Goal: Use online tool/utility

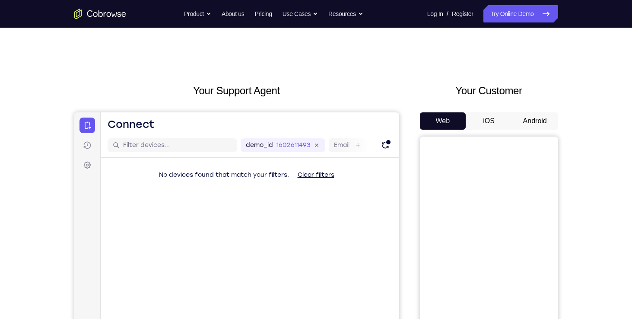
scroll to position [92, 0]
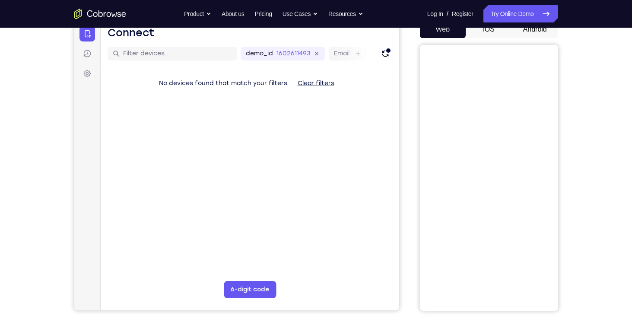
click at [532, 29] on button "Android" at bounding box center [535, 29] width 46 height 17
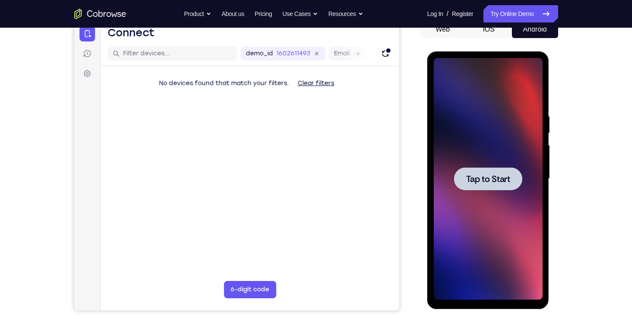
scroll to position [0, 0]
click at [502, 171] on div at bounding box center [488, 178] width 68 height 23
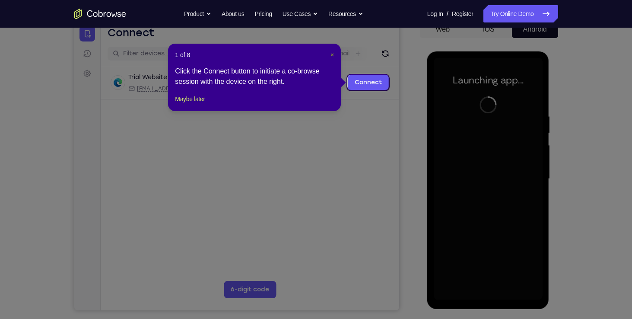
click at [333, 53] on span "×" at bounding box center [332, 54] width 3 height 7
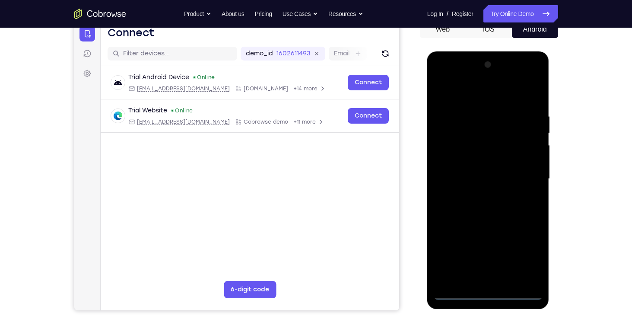
click at [491, 294] on div at bounding box center [488, 179] width 109 height 242
click at [527, 258] on div at bounding box center [488, 179] width 109 height 242
click at [443, 79] on div at bounding box center [488, 179] width 109 height 242
click at [453, 151] on div at bounding box center [488, 179] width 109 height 242
click at [484, 181] on div at bounding box center [488, 179] width 109 height 242
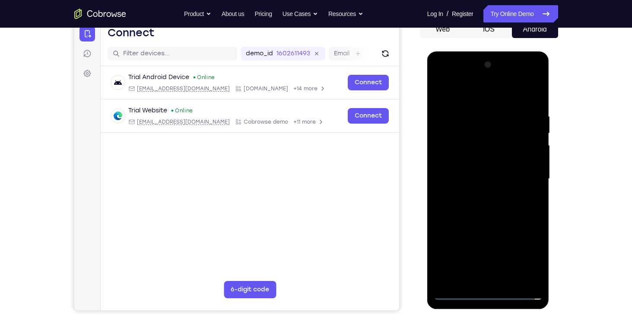
click at [482, 172] on div at bounding box center [488, 179] width 109 height 242
click at [529, 171] on div at bounding box center [488, 179] width 109 height 242
click at [445, 260] on div at bounding box center [488, 179] width 109 height 242
click at [445, 247] on div at bounding box center [488, 179] width 109 height 242
click at [498, 248] on div at bounding box center [488, 179] width 109 height 242
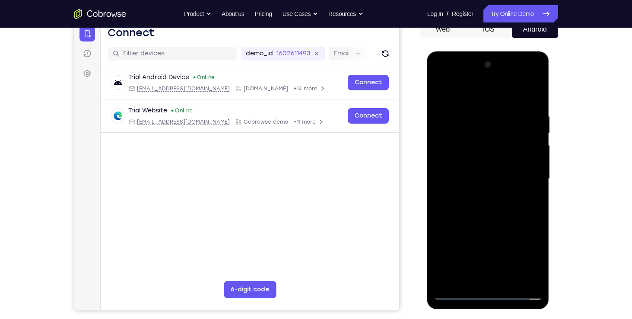
click at [520, 265] on div at bounding box center [488, 179] width 109 height 242
click at [458, 229] on div at bounding box center [488, 179] width 109 height 242
click at [469, 246] on div at bounding box center [488, 179] width 109 height 242
click at [439, 277] on div at bounding box center [488, 179] width 109 height 242
click at [471, 245] on div at bounding box center [488, 179] width 109 height 242
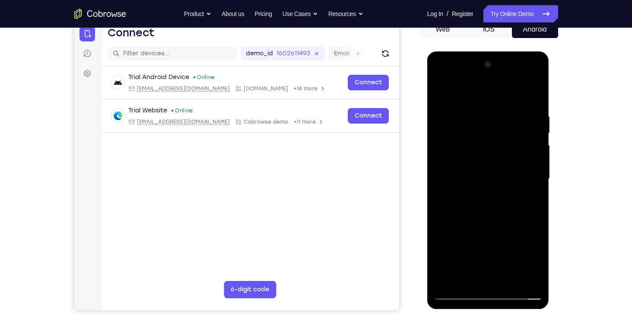
click at [441, 276] on div at bounding box center [488, 179] width 109 height 242
click at [444, 261] on div at bounding box center [488, 179] width 109 height 242
click at [453, 248] on div at bounding box center [488, 179] width 109 height 242
click at [445, 247] on div at bounding box center [488, 179] width 109 height 242
click at [460, 234] on div at bounding box center [488, 179] width 109 height 242
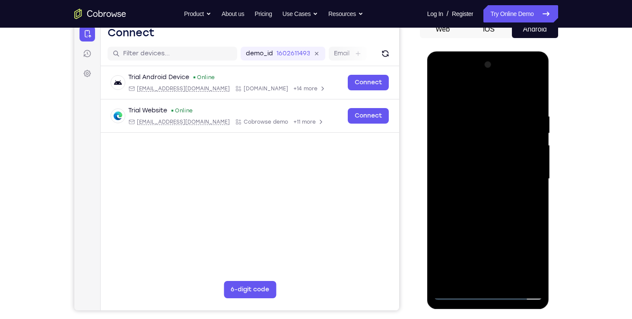
click at [460, 234] on div at bounding box center [488, 179] width 109 height 242
click at [469, 248] on div at bounding box center [488, 179] width 109 height 242
click at [439, 218] on div at bounding box center [488, 179] width 109 height 242
click at [449, 219] on div at bounding box center [488, 179] width 109 height 242
click at [459, 219] on div at bounding box center [488, 179] width 109 height 242
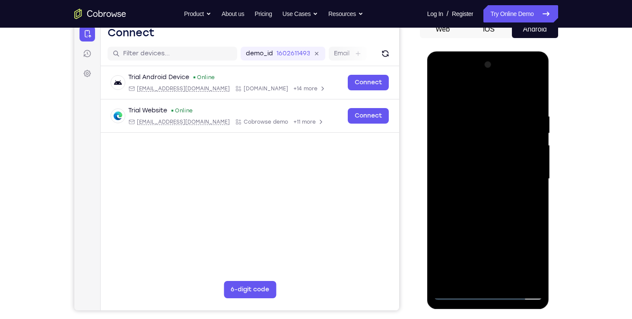
click at [482, 192] on div at bounding box center [488, 179] width 109 height 242
click at [474, 203] on div at bounding box center [488, 179] width 109 height 242
click at [465, 174] on div at bounding box center [488, 179] width 109 height 242
click at [465, 186] on div at bounding box center [488, 179] width 109 height 242
click at [481, 217] on div at bounding box center [488, 179] width 109 height 242
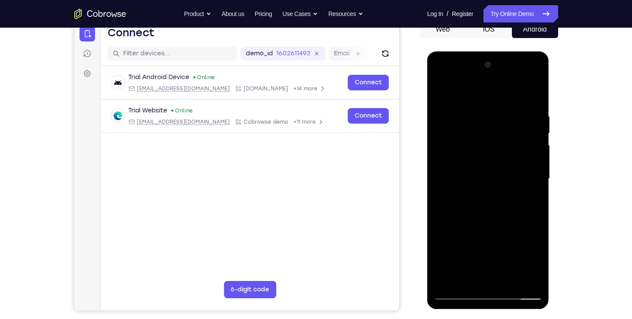
click at [485, 211] on div at bounding box center [488, 179] width 109 height 242
click at [491, 204] on div at bounding box center [488, 179] width 109 height 242
click at [484, 201] on div at bounding box center [488, 179] width 109 height 242
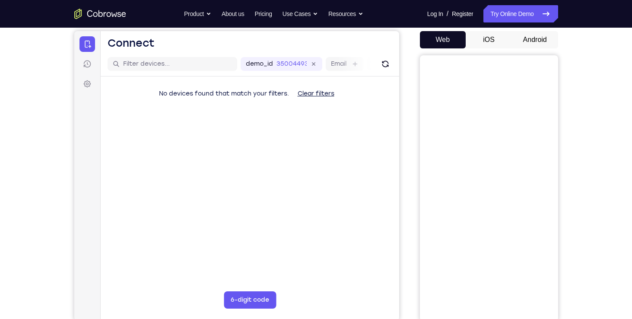
scroll to position [92, 0]
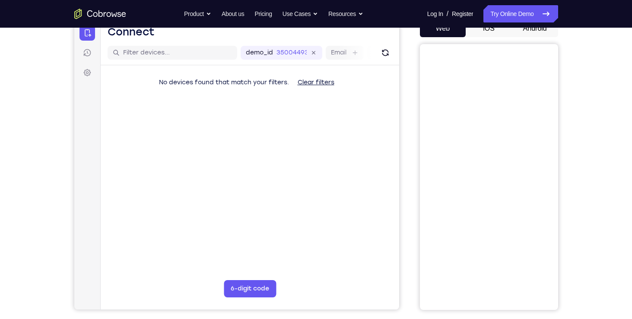
click at [542, 29] on button "Android" at bounding box center [535, 28] width 46 height 17
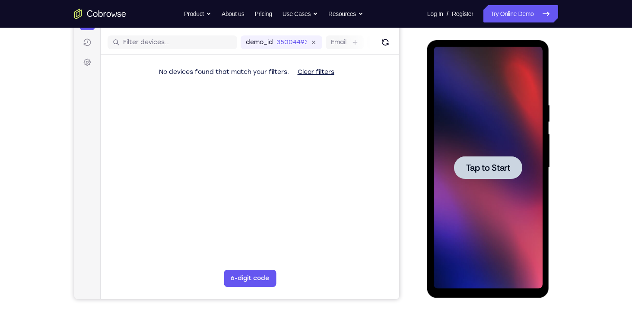
scroll to position [102, 0]
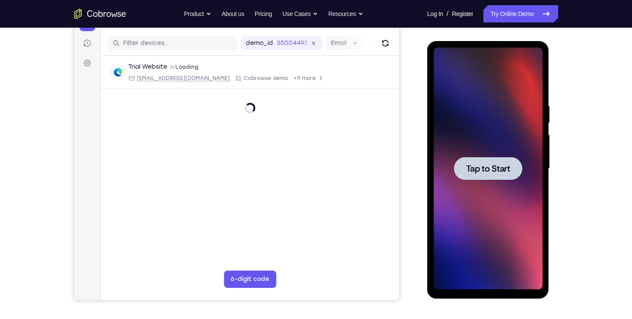
click at [488, 167] on span "Tap to Start" at bounding box center [488, 168] width 44 height 9
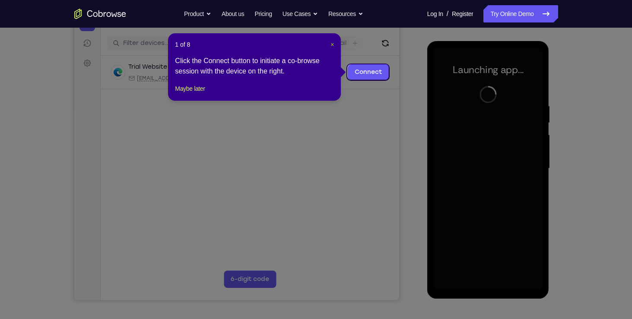
click at [333, 43] on span "×" at bounding box center [332, 44] width 3 height 7
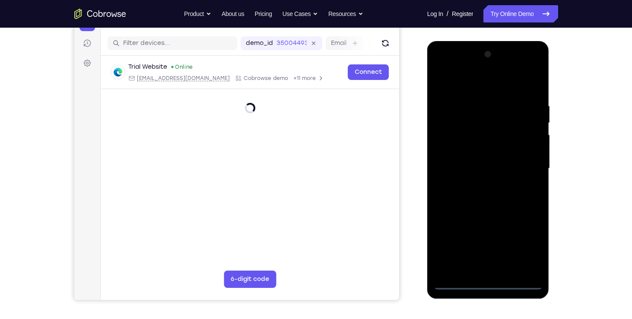
click at [488, 284] on div at bounding box center [488, 169] width 109 height 242
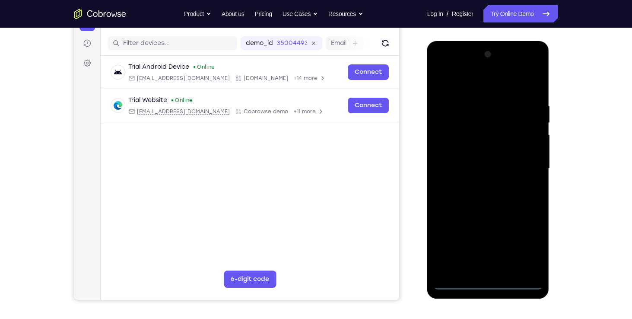
click at [519, 241] on div at bounding box center [488, 169] width 109 height 242
click at [443, 72] on div at bounding box center [488, 169] width 109 height 242
click at [527, 169] on div at bounding box center [488, 169] width 109 height 242
click at [481, 186] on div at bounding box center [488, 169] width 109 height 242
click at [484, 148] on div at bounding box center [488, 169] width 109 height 242
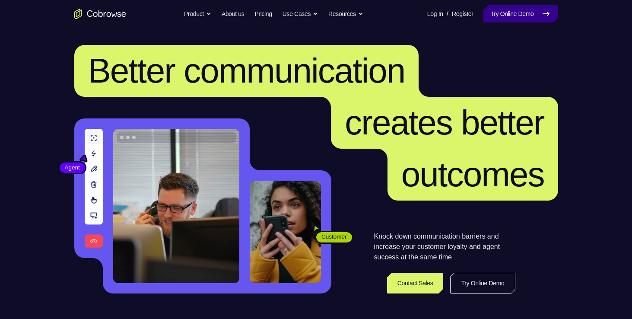
click at [540, 20] on link "Try Online Demo" at bounding box center [521, 13] width 74 height 17
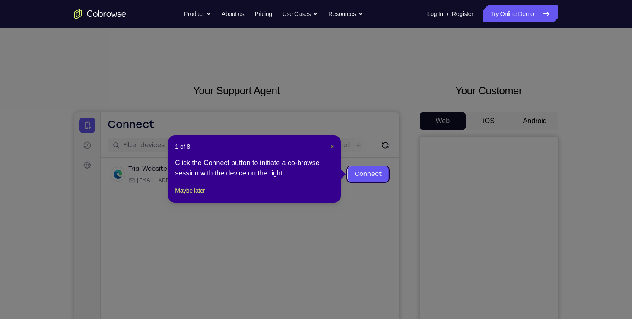
drag, startPoint x: 332, startPoint y: 145, endPoint x: 251, endPoint y: 18, distance: 150.4
click at [332, 145] on span "×" at bounding box center [332, 146] width 3 height 7
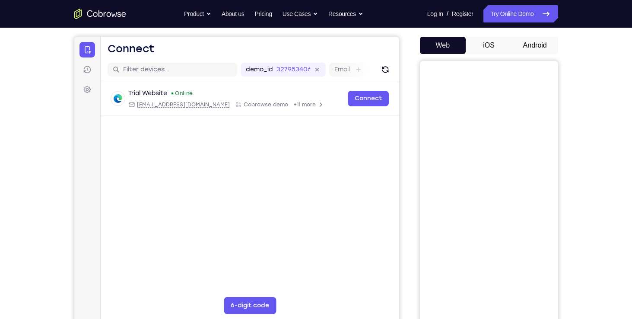
scroll to position [74, 0]
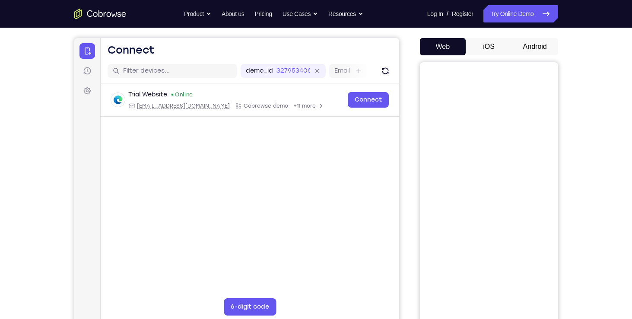
click at [532, 48] on button "Android" at bounding box center [535, 46] width 46 height 17
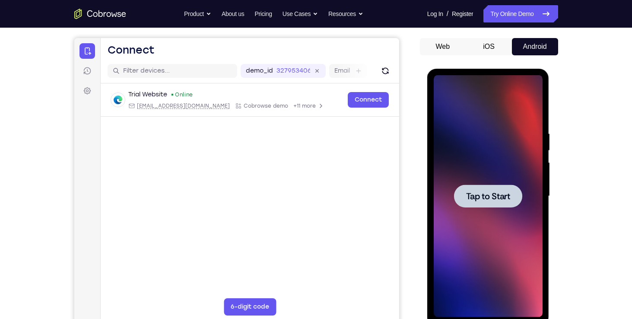
scroll to position [0, 0]
click at [504, 201] on span "Tap to Start" at bounding box center [488, 196] width 44 height 9
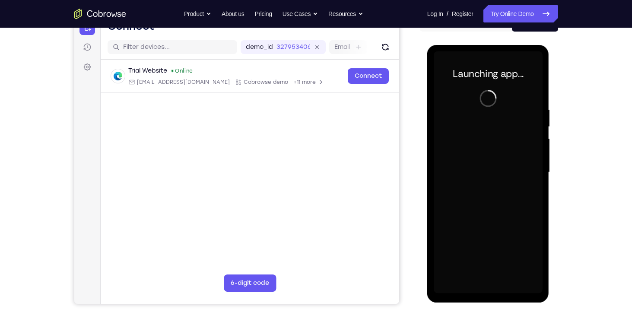
scroll to position [102, 0]
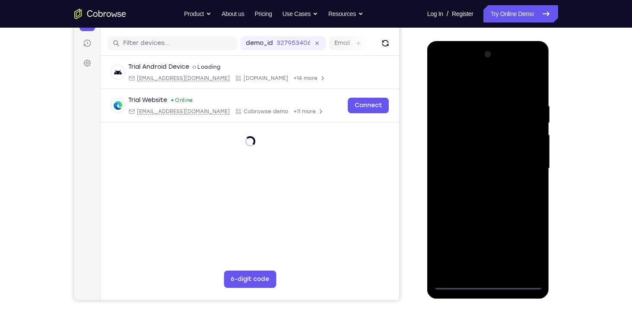
click at [484, 283] on div at bounding box center [488, 169] width 109 height 242
click at [524, 244] on div at bounding box center [488, 169] width 109 height 242
click at [441, 68] on div at bounding box center [488, 169] width 109 height 242
click at [528, 169] on div at bounding box center [488, 169] width 109 height 242
click at [481, 182] on div at bounding box center [488, 169] width 109 height 242
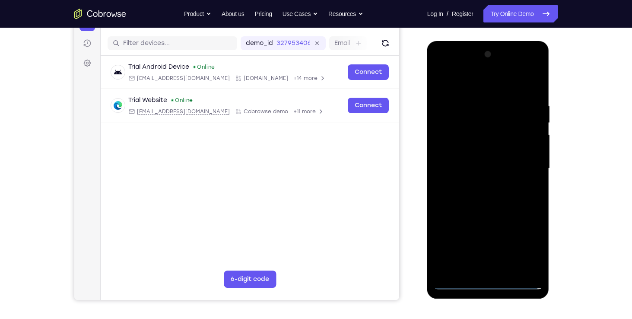
click at [496, 160] on div at bounding box center [488, 169] width 109 height 242
click at [494, 154] on div at bounding box center [488, 169] width 109 height 242
click at [490, 167] on div at bounding box center [488, 169] width 109 height 242
click at [522, 194] on div at bounding box center [488, 169] width 109 height 242
click at [485, 205] on div at bounding box center [488, 169] width 109 height 242
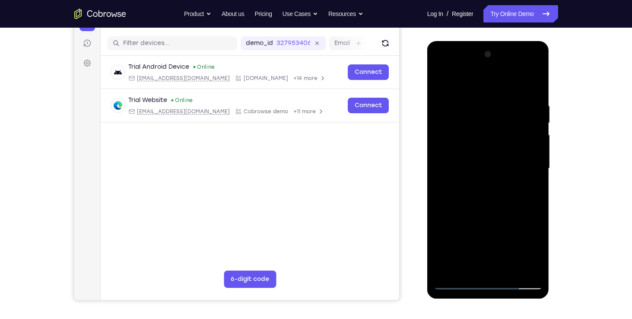
click at [478, 93] on div at bounding box center [488, 169] width 109 height 242
drag, startPoint x: 491, startPoint y: 82, endPoint x: 485, endPoint y: 37, distance: 45.3
click at [485, 41] on html "Online web based iOS Simulators and Android Emulators. Run iPhone, iPad, Mobile…" at bounding box center [488, 170] width 123 height 259
click at [525, 143] on div at bounding box center [488, 169] width 109 height 242
click at [529, 150] on div at bounding box center [488, 169] width 109 height 242
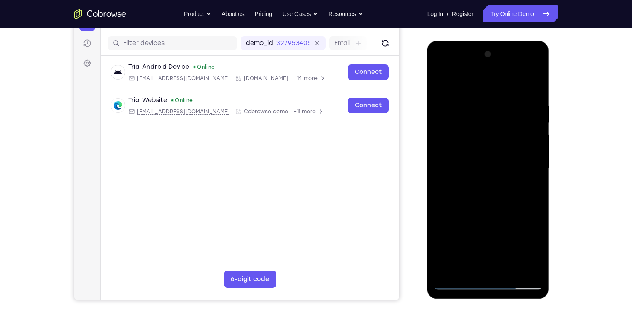
drag, startPoint x: 516, startPoint y: 160, endPoint x: 430, endPoint y: 201, distance: 94.5
click at [430, 201] on div at bounding box center [488, 170] width 122 height 258
click at [536, 162] on div at bounding box center [488, 169] width 109 height 242
click at [525, 203] on div at bounding box center [488, 169] width 109 height 242
click at [531, 112] on div at bounding box center [488, 169] width 109 height 242
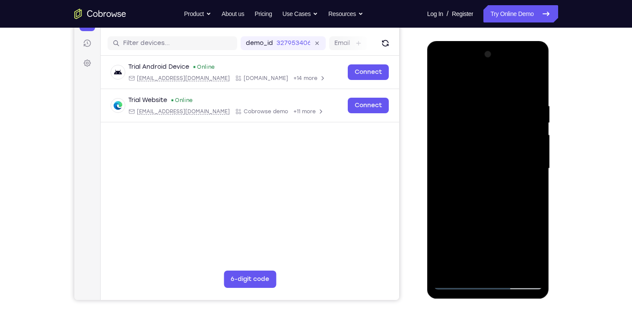
click at [525, 148] on div at bounding box center [488, 169] width 109 height 242
drag, startPoint x: 525, startPoint y: 148, endPoint x: 481, endPoint y: 162, distance: 45.8
click at [481, 162] on div at bounding box center [488, 169] width 109 height 242
drag, startPoint x: 472, startPoint y: 184, endPoint x: 853, endPoint y: 231, distance: 383.1
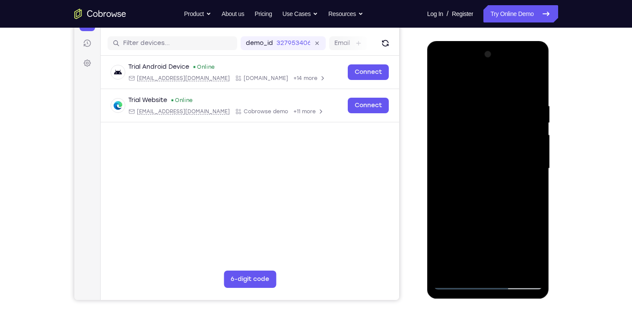
click at [427, 190] on html "Online web based iOS Simulators and Android Emulators. Run iPhone, iPad, Mobile…" at bounding box center [488, 170] width 123 height 259
click at [529, 165] on div at bounding box center [488, 169] width 109 height 242
click at [534, 264] on div at bounding box center [488, 169] width 109 height 242
click at [529, 201] on div at bounding box center [488, 169] width 109 height 242
click at [534, 269] on div at bounding box center [488, 169] width 109 height 242
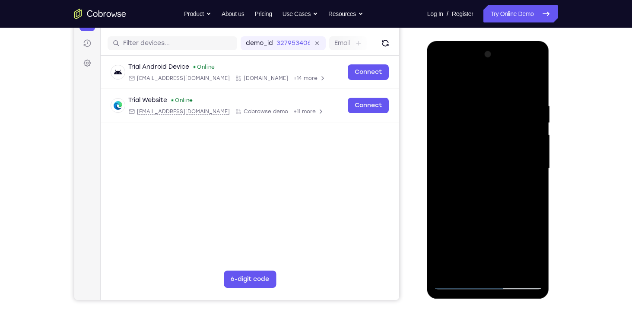
click at [530, 210] on div at bounding box center [488, 169] width 109 height 242
click at [523, 267] on div at bounding box center [488, 169] width 109 height 242
click at [529, 187] on div at bounding box center [488, 169] width 109 height 242
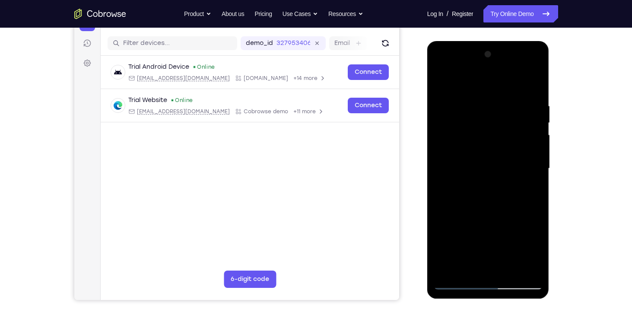
click at [529, 188] on div at bounding box center [488, 169] width 109 height 242
click at [531, 194] on div at bounding box center [488, 169] width 109 height 242
click at [523, 267] on div at bounding box center [488, 169] width 109 height 242
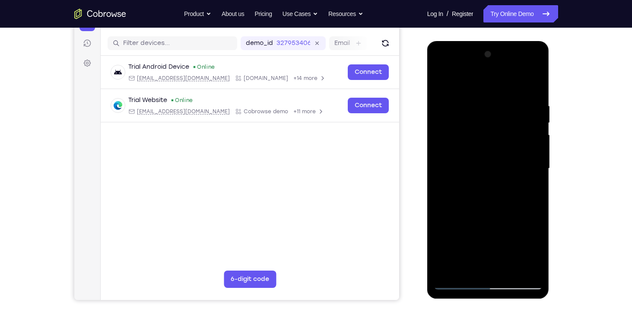
click at [521, 264] on div at bounding box center [488, 169] width 109 height 242
click at [522, 216] on div at bounding box center [488, 169] width 109 height 242
click at [535, 199] on div at bounding box center [488, 169] width 109 height 242
click at [521, 267] on div at bounding box center [488, 169] width 109 height 242
click at [532, 223] on div at bounding box center [488, 169] width 109 height 242
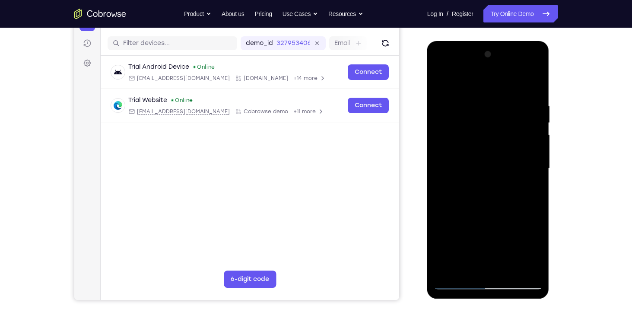
click at [536, 216] on div at bounding box center [488, 169] width 109 height 242
click at [529, 219] on div at bounding box center [488, 169] width 109 height 242
click at [532, 83] on div at bounding box center [488, 169] width 109 height 242
click at [513, 272] on div at bounding box center [488, 169] width 109 height 242
click at [499, 213] on div at bounding box center [488, 169] width 109 height 242
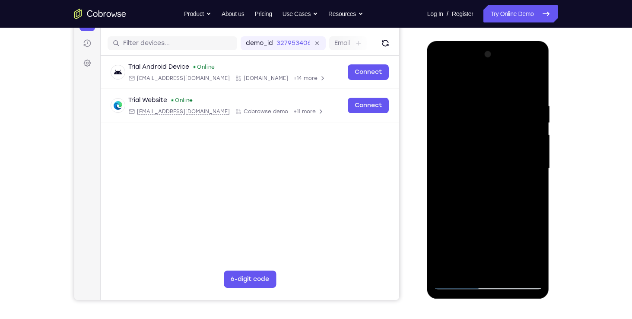
click at [522, 185] on div at bounding box center [488, 169] width 109 height 242
click at [478, 264] on div at bounding box center [488, 169] width 109 height 242
click at [538, 251] on div at bounding box center [488, 169] width 109 height 242
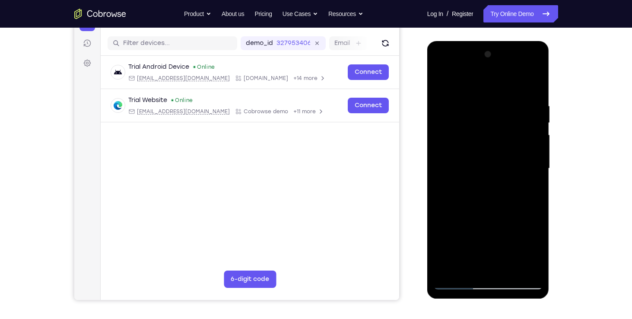
click at [538, 251] on div at bounding box center [488, 169] width 109 height 242
click at [529, 188] on div at bounding box center [488, 169] width 109 height 242
click at [442, 81] on div at bounding box center [488, 169] width 109 height 242
click at [483, 180] on div at bounding box center [488, 169] width 109 height 242
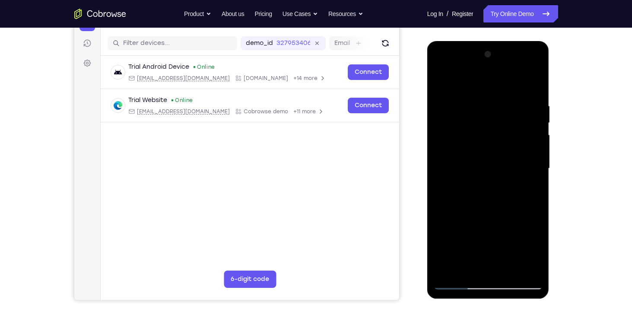
click at [464, 265] on div at bounding box center [488, 169] width 109 height 242
click at [531, 191] on div at bounding box center [488, 169] width 109 height 242
click at [444, 84] on div at bounding box center [488, 169] width 109 height 242
drag, startPoint x: 479, startPoint y: 225, endPoint x: 460, endPoint y: 122, distance: 104.9
click at [460, 122] on div at bounding box center [488, 169] width 109 height 242
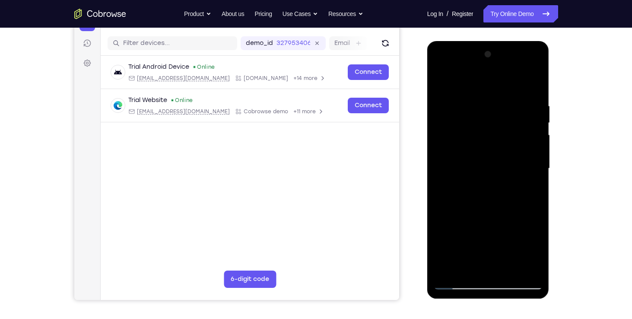
drag, startPoint x: 474, startPoint y: 250, endPoint x: 528, endPoint y: 341, distance: 106.1
click at [528, 300] on html "Online web based iOS Simulators and Android Emulators. Run iPhone, iPad, Mobile…" at bounding box center [488, 170] width 123 height 259
click at [444, 78] on div at bounding box center [488, 169] width 109 height 242
click at [500, 220] on div at bounding box center [488, 169] width 109 height 242
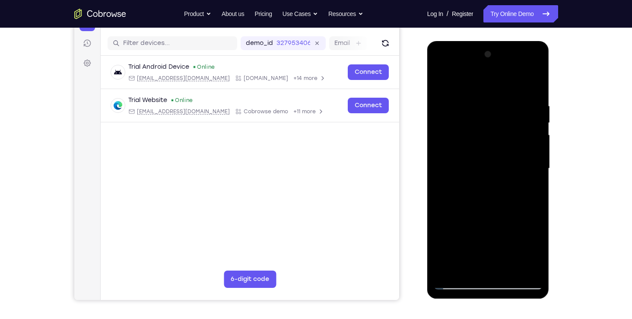
click at [533, 76] on div at bounding box center [488, 169] width 109 height 242
click at [532, 274] on div at bounding box center [488, 169] width 109 height 242
click at [454, 217] on div at bounding box center [488, 169] width 109 height 242
click at [489, 179] on div at bounding box center [488, 169] width 109 height 242
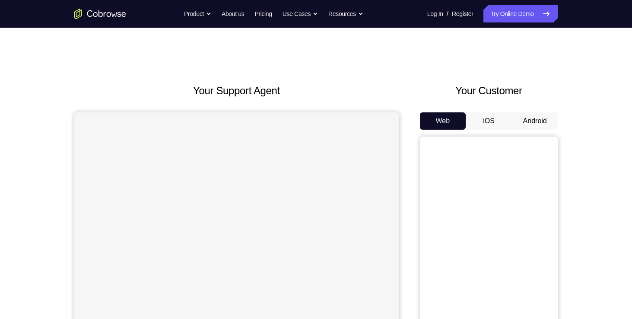
click at [540, 119] on button "Android" at bounding box center [535, 120] width 46 height 17
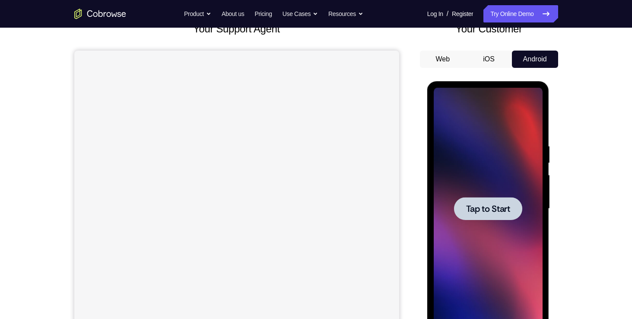
click at [504, 212] on span "Tap to Start" at bounding box center [488, 208] width 44 height 9
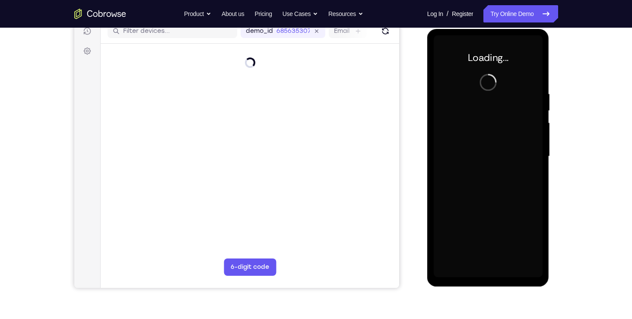
scroll to position [105, 0]
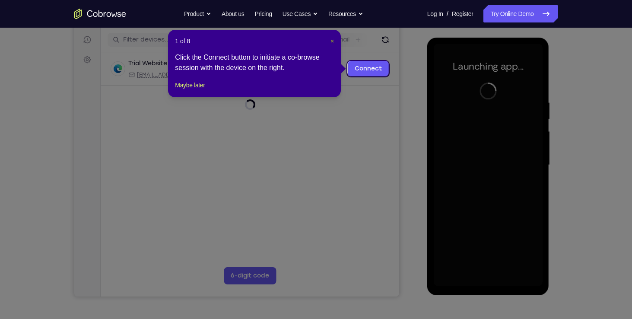
click at [334, 42] on span "×" at bounding box center [332, 41] width 3 height 7
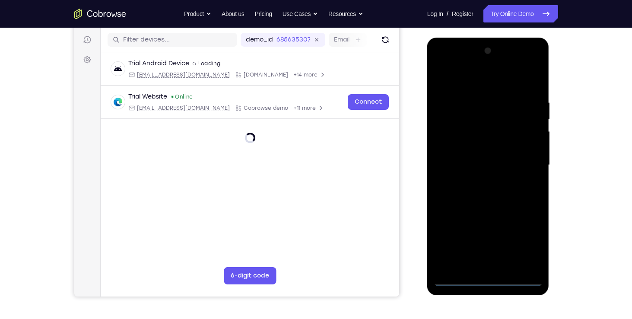
click at [489, 278] on div at bounding box center [488, 165] width 109 height 242
click at [532, 246] on div at bounding box center [488, 165] width 109 height 242
click at [443, 60] on div at bounding box center [488, 165] width 109 height 242
click at [452, 136] on div at bounding box center [488, 165] width 109 height 242
click at [490, 265] on div at bounding box center [488, 165] width 109 height 242
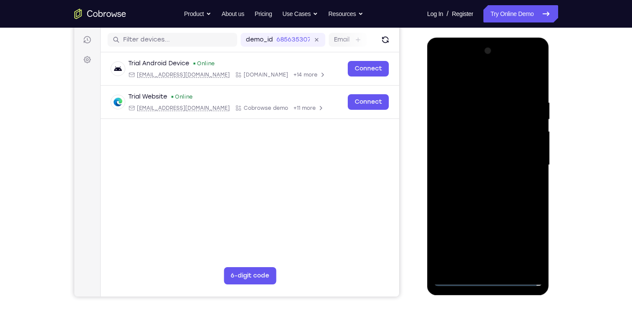
click at [493, 209] on div at bounding box center [488, 165] width 109 height 242
click at [464, 118] on div at bounding box center [488, 165] width 109 height 242
drag, startPoint x: 464, startPoint y: 117, endPoint x: 452, endPoint y: 118, distance: 12.1
click at [452, 118] on div at bounding box center [488, 165] width 109 height 242
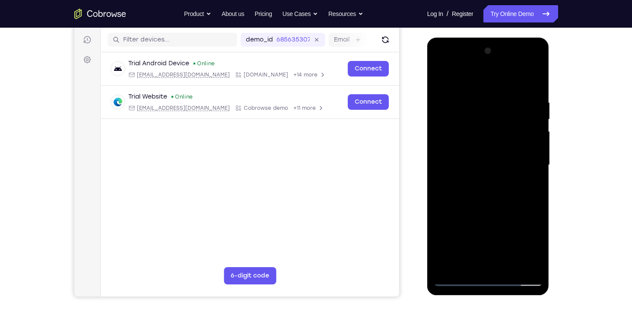
click at [478, 135] on div at bounding box center [488, 165] width 109 height 242
click at [458, 146] on div at bounding box center [488, 165] width 109 height 242
click at [532, 145] on div at bounding box center [488, 165] width 109 height 242
click at [446, 241] on div at bounding box center [488, 165] width 109 height 242
click at [445, 231] on div at bounding box center [488, 165] width 109 height 242
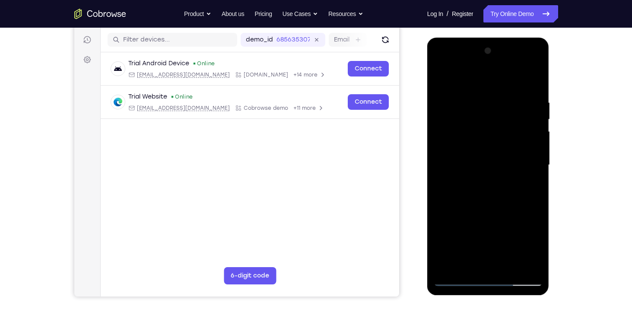
click at [533, 252] on div at bounding box center [488, 165] width 109 height 242
click at [446, 250] on div at bounding box center [488, 165] width 109 height 242
click at [446, 234] on div at bounding box center [488, 165] width 109 height 242
click at [499, 232] on div at bounding box center [488, 165] width 109 height 242
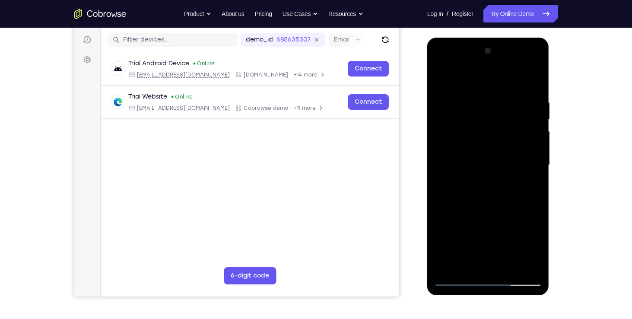
click at [523, 248] on div at bounding box center [488, 165] width 109 height 242
click at [460, 215] on div at bounding box center [488, 165] width 109 height 242
click at [466, 235] on div at bounding box center [488, 165] width 109 height 242
click at [445, 262] on div at bounding box center [488, 165] width 109 height 242
click at [438, 267] on div at bounding box center [488, 165] width 109 height 242
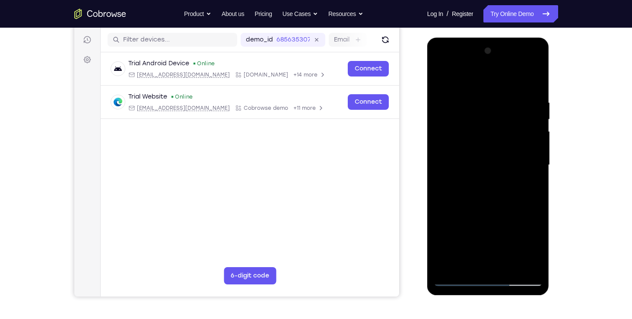
click at [445, 250] on div at bounding box center [488, 165] width 109 height 242
click at [453, 236] on div at bounding box center [488, 165] width 109 height 242
click at [446, 231] on div at bounding box center [488, 165] width 109 height 242
click at [465, 215] on div at bounding box center [488, 165] width 109 height 242
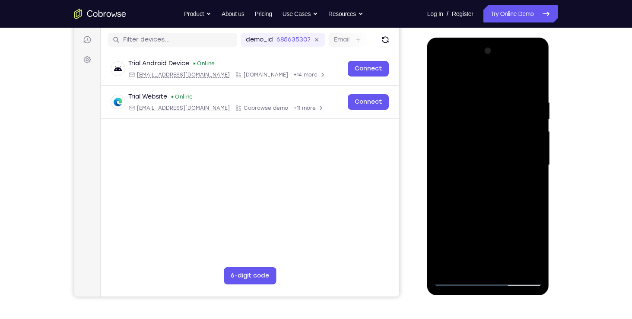
click at [467, 231] on div at bounding box center [488, 165] width 109 height 242
click at [439, 204] on div at bounding box center [488, 165] width 109 height 242
click at [450, 203] on div at bounding box center [488, 165] width 109 height 242
click at [462, 202] on div at bounding box center [488, 165] width 109 height 242
click at [493, 164] on div at bounding box center [488, 165] width 109 height 242
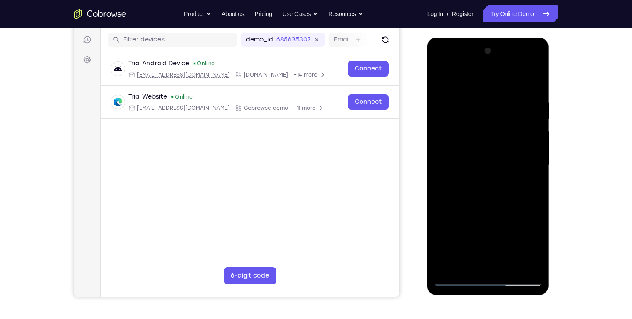
click at [493, 164] on div at bounding box center [488, 165] width 109 height 242
click at [511, 191] on div at bounding box center [488, 165] width 109 height 242
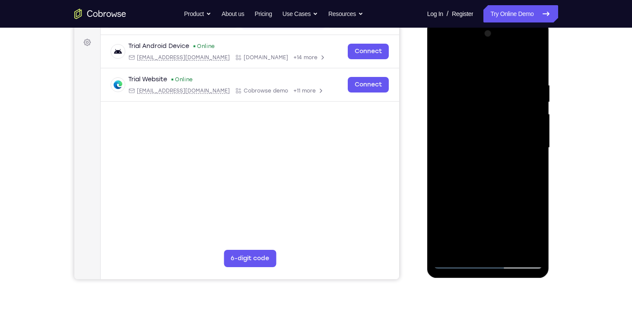
scroll to position [121, 0]
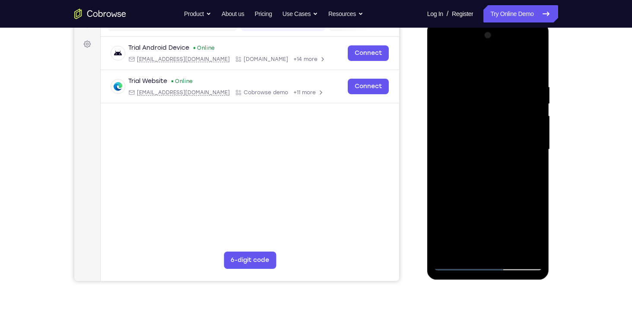
drag, startPoint x: 529, startPoint y: 107, endPoint x: 521, endPoint y: 74, distance: 33.8
click at [521, 74] on div at bounding box center [488, 150] width 109 height 242
click at [498, 154] on div at bounding box center [488, 150] width 109 height 242
drag, startPoint x: 490, startPoint y: 69, endPoint x: 498, endPoint y: 3, distance: 66.5
click at [498, 22] on html "Online web based iOS Simulators and Android Emulators. Run iPhone, iPad, Mobile…" at bounding box center [488, 151] width 123 height 259
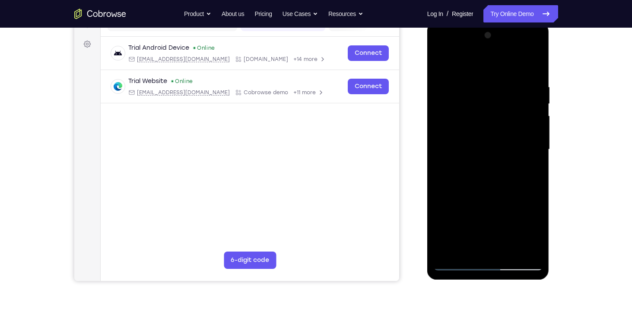
click at [529, 136] on div at bounding box center [488, 150] width 109 height 242
click at [507, 239] on div at bounding box center [488, 150] width 109 height 242
click at [504, 118] on div at bounding box center [488, 150] width 109 height 242
click at [443, 228] on div at bounding box center [488, 150] width 109 height 242
click at [495, 203] on div at bounding box center [488, 150] width 109 height 242
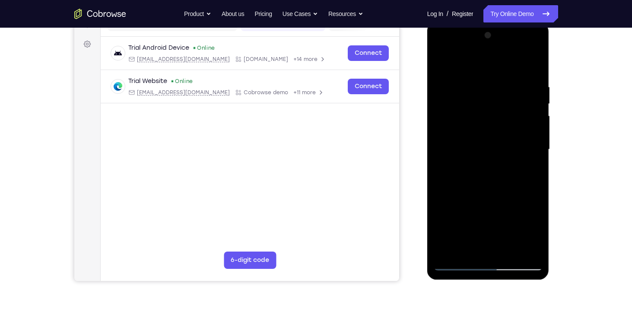
click at [523, 201] on div at bounding box center [488, 150] width 109 height 242
click at [505, 201] on div at bounding box center [488, 150] width 109 height 242
click at [453, 221] on div at bounding box center [488, 150] width 109 height 242
click at [462, 202] on div at bounding box center [488, 150] width 109 height 242
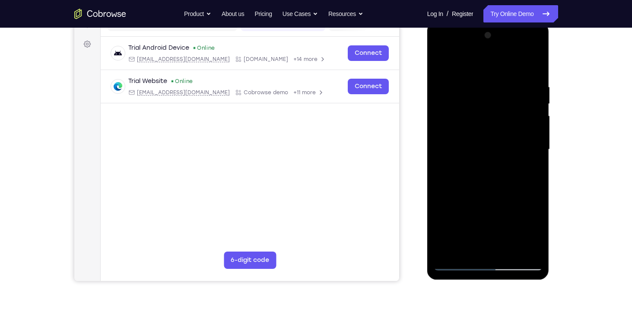
click at [479, 217] on div at bounding box center [488, 150] width 109 height 242
click at [439, 248] on div at bounding box center [488, 150] width 109 height 242
click at [472, 219] on div at bounding box center [488, 150] width 109 height 242
click at [439, 245] on div at bounding box center [488, 150] width 109 height 242
click at [441, 233] on div at bounding box center [488, 150] width 109 height 242
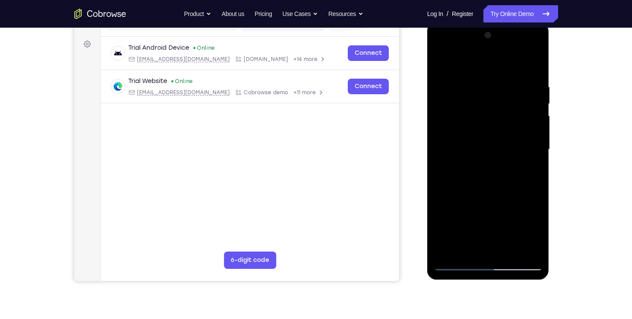
click at [445, 216] on div at bounding box center [488, 150] width 109 height 242
click at [499, 217] on div at bounding box center [488, 150] width 109 height 242
click at [519, 231] on div at bounding box center [488, 150] width 109 height 242
click at [460, 201] on div at bounding box center [488, 150] width 109 height 242
click at [467, 215] on div at bounding box center [488, 150] width 109 height 242
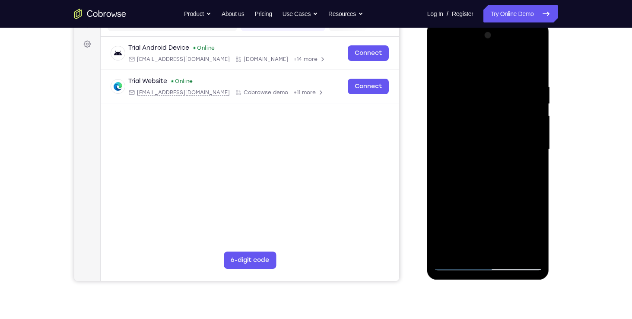
click at [510, 133] on div at bounding box center [488, 150] width 109 height 242
click at [502, 166] on div at bounding box center [488, 150] width 109 height 242
click at [531, 115] on div at bounding box center [488, 150] width 109 height 242
click at [467, 117] on div at bounding box center [488, 150] width 109 height 242
click at [471, 130] on div at bounding box center [488, 150] width 109 height 242
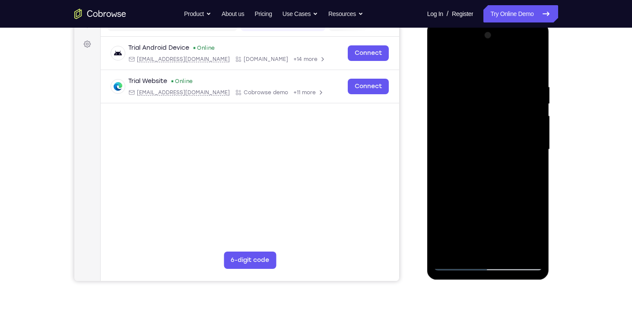
click at [476, 177] on div at bounding box center [488, 150] width 109 height 242
click at [462, 115] on div at bounding box center [488, 150] width 109 height 242
click at [445, 234] on div at bounding box center [488, 150] width 109 height 242
click at [455, 219] on div at bounding box center [488, 150] width 109 height 242
click at [444, 218] on div at bounding box center [488, 150] width 109 height 242
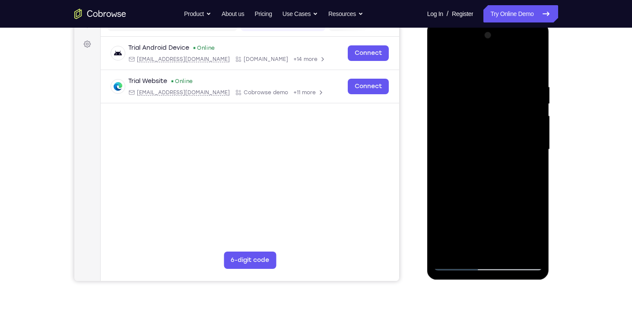
click at [463, 201] on div at bounding box center [488, 150] width 109 height 242
click at [466, 214] on div at bounding box center [488, 150] width 109 height 242
click at [465, 131] on div at bounding box center [488, 150] width 109 height 242
click at [481, 177] on div at bounding box center [488, 150] width 109 height 242
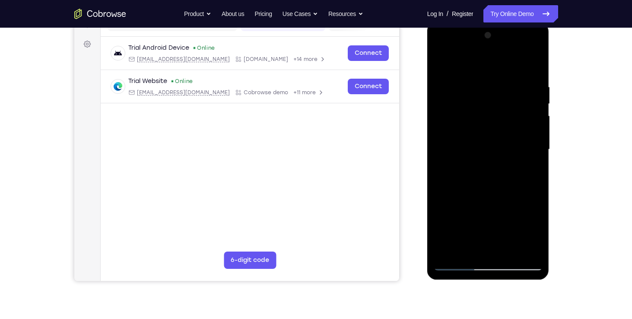
click at [463, 117] on div at bounding box center [488, 150] width 109 height 242
click at [445, 245] on div at bounding box center [488, 150] width 109 height 242
click at [474, 221] on div at bounding box center [488, 150] width 109 height 242
click at [481, 131] on div at bounding box center [488, 150] width 109 height 242
click at [475, 175] on div at bounding box center [488, 150] width 109 height 242
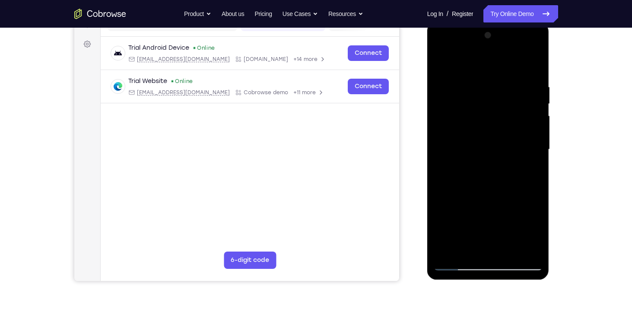
click at [478, 124] on div at bounding box center [488, 150] width 109 height 242
click at [468, 156] on div at bounding box center [488, 150] width 109 height 242
click at [519, 124] on div at bounding box center [488, 150] width 109 height 242
click at [456, 265] on div at bounding box center [488, 150] width 109 height 242
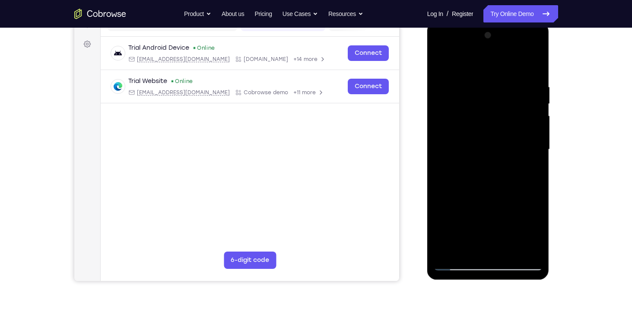
click at [456, 265] on div at bounding box center [488, 150] width 109 height 242
click at [485, 197] on div at bounding box center [488, 150] width 109 height 242
click at [441, 62] on div at bounding box center [488, 150] width 109 height 242
click at [484, 199] on div at bounding box center [488, 150] width 109 height 242
click at [484, 102] on div at bounding box center [488, 150] width 109 height 242
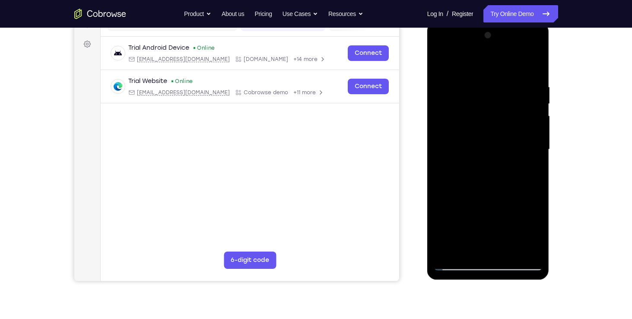
click at [480, 121] on div at bounding box center [488, 150] width 109 height 242
click at [489, 169] on div at bounding box center [488, 150] width 109 height 242
click at [441, 63] on div at bounding box center [488, 150] width 109 height 242
click at [462, 48] on div at bounding box center [488, 150] width 109 height 242
click at [458, 215] on div at bounding box center [488, 150] width 109 height 242
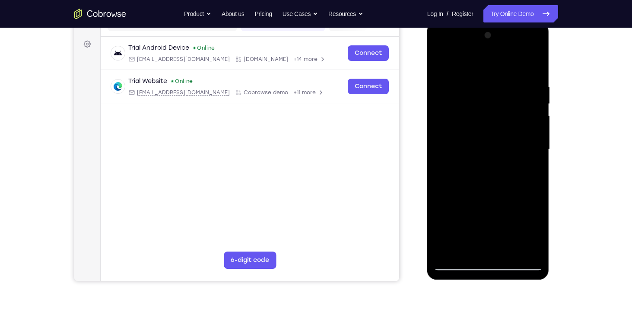
click at [512, 234] on div at bounding box center [488, 150] width 109 height 242
click at [448, 218] on div at bounding box center [488, 150] width 109 height 242
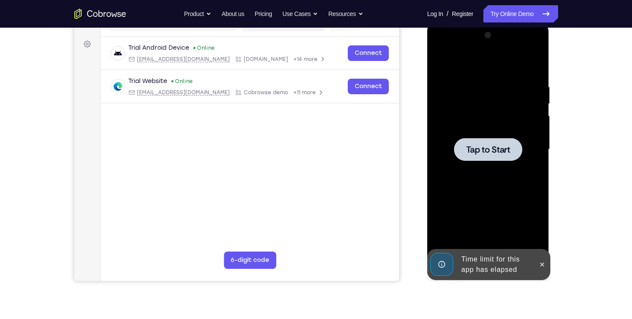
click at [502, 159] on div at bounding box center [488, 149] width 68 height 23
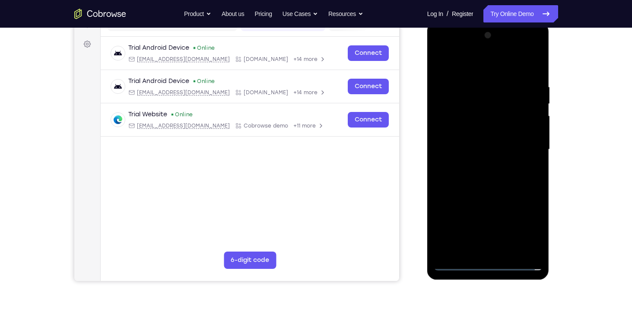
click at [490, 265] on div at bounding box center [488, 150] width 109 height 242
click at [524, 229] on div at bounding box center [488, 150] width 109 height 242
click at [444, 50] on div at bounding box center [488, 150] width 109 height 242
click at [457, 107] on div at bounding box center [488, 150] width 109 height 242
click at [455, 218] on div at bounding box center [488, 150] width 109 height 242
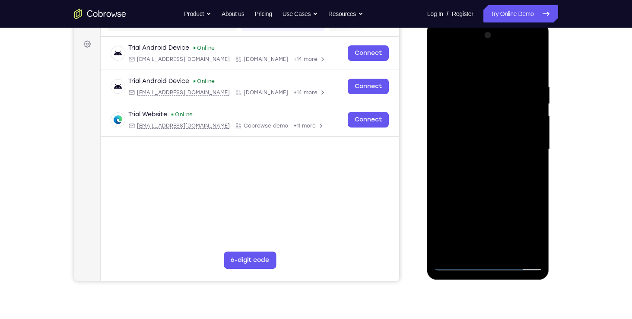
click at [507, 233] on div at bounding box center [488, 150] width 109 height 242
click at [446, 218] on div at bounding box center [488, 150] width 109 height 242
click at [538, 202] on div at bounding box center [488, 150] width 109 height 242
click at [535, 249] on div at bounding box center [488, 150] width 109 height 242
click at [477, 184] on div at bounding box center [488, 150] width 109 height 242
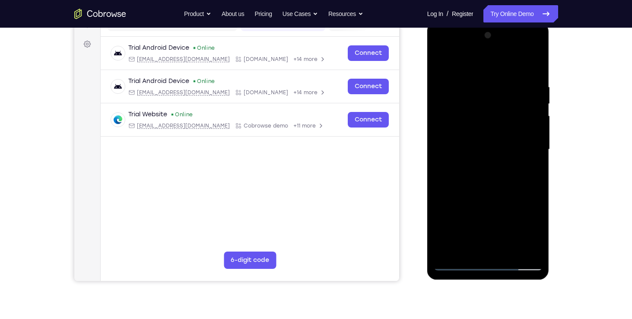
click at [455, 239] on div at bounding box center [488, 150] width 109 height 242
click at [464, 264] on div at bounding box center [488, 150] width 109 height 242
click at [446, 68] on div at bounding box center [488, 150] width 109 height 242
click at [445, 62] on div at bounding box center [488, 150] width 109 height 242
click at [486, 49] on div at bounding box center [488, 150] width 109 height 242
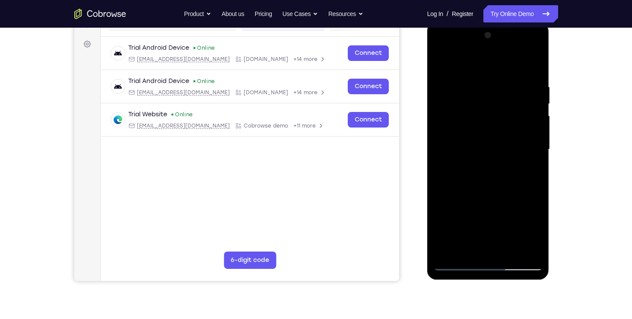
click at [457, 214] on div at bounding box center [488, 150] width 109 height 242
click at [510, 230] on div at bounding box center [488, 150] width 109 height 242
click at [446, 218] on div at bounding box center [488, 150] width 109 height 242
click at [535, 202] on div at bounding box center [488, 150] width 109 height 242
click at [536, 247] on div at bounding box center [488, 150] width 109 height 242
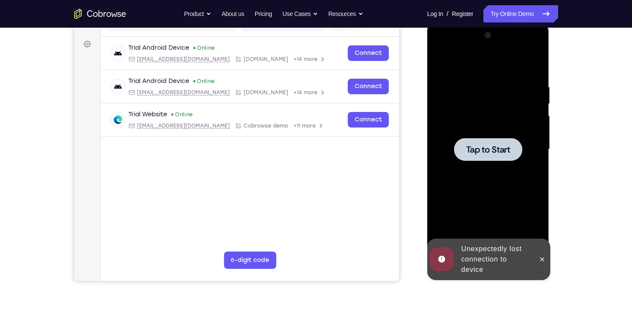
click at [487, 156] on div at bounding box center [488, 149] width 68 height 23
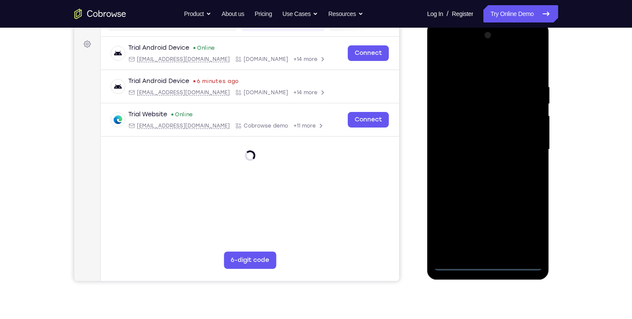
click at [483, 248] on div at bounding box center [488, 150] width 109 height 242
drag, startPoint x: 484, startPoint y: 260, endPoint x: 485, endPoint y: 264, distance: 4.5
click at [485, 264] on div at bounding box center [488, 150] width 109 height 242
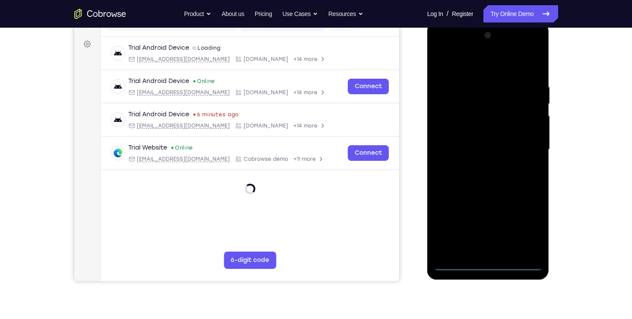
click at [485, 264] on div at bounding box center [488, 150] width 109 height 242
click at [533, 223] on div at bounding box center [488, 150] width 109 height 242
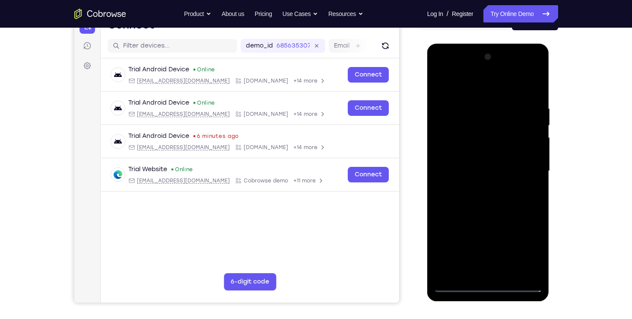
scroll to position [99, 0]
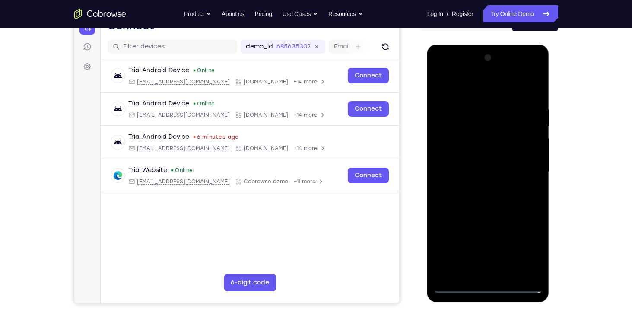
click at [445, 73] on div at bounding box center [488, 172] width 109 height 242
click at [443, 69] on div at bounding box center [488, 172] width 109 height 242
click at [490, 125] on div at bounding box center [488, 172] width 109 height 242
click at [455, 239] on div at bounding box center [488, 172] width 109 height 242
click at [509, 253] on div at bounding box center [488, 172] width 109 height 242
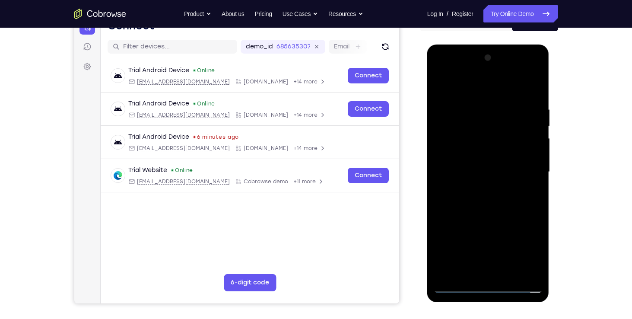
click at [440, 241] on div at bounding box center [488, 172] width 109 height 242
click at [541, 224] on div at bounding box center [488, 172] width 109 height 242
click at [486, 265] on div at bounding box center [488, 172] width 109 height 242
click at [481, 257] on div at bounding box center [488, 172] width 109 height 242
click at [498, 239] on div at bounding box center [488, 172] width 109 height 242
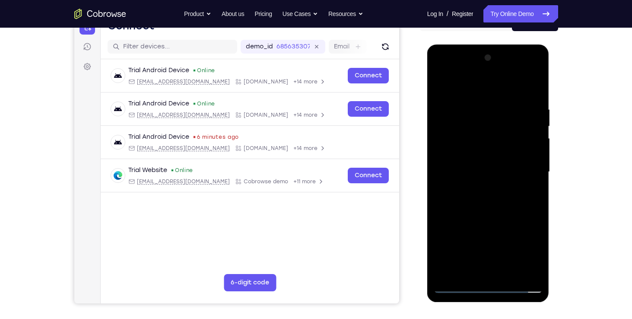
click at [445, 239] on div at bounding box center [488, 172] width 109 height 242
click at [481, 222] on div at bounding box center [488, 172] width 109 height 242
click at [538, 271] on div at bounding box center [488, 172] width 109 height 242
click at [454, 161] on div at bounding box center [488, 172] width 109 height 242
click at [456, 283] on div at bounding box center [488, 172] width 109 height 242
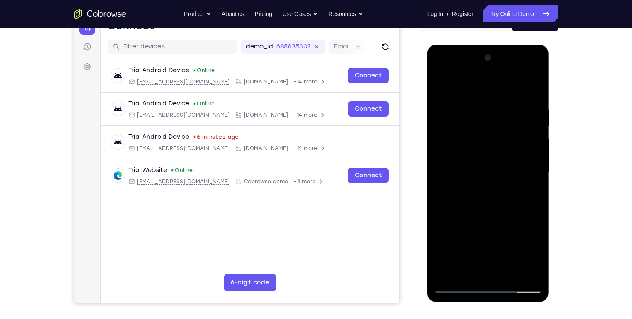
click at [456, 283] on div at bounding box center [488, 172] width 109 height 242
click at [455, 283] on div at bounding box center [488, 172] width 109 height 242
click at [460, 290] on div at bounding box center [488, 172] width 109 height 242
click at [452, 193] on div at bounding box center [488, 172] width 109 height 242
click at [492, 149] on div at bounding box center [488, 172] width 109 height 242
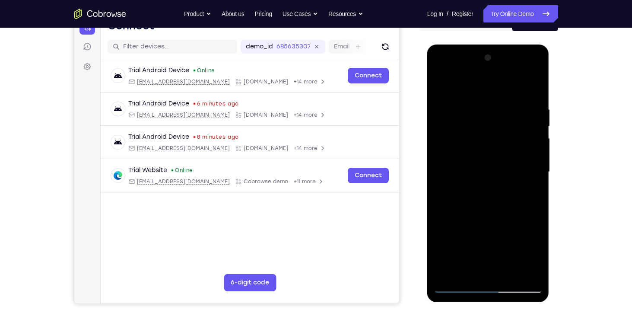
click at [494, 226] on div at bounding box center [488, 172] width 109 height 242
click at [525, 227] on div at bounding box center [488, 172] width 109 height 242
click at [506, 224] on div at bounding box center [488, 172] width 109 height 242
click at [455, 240] on div at bounding box center [488, 172] width 109 height 242
click at [463, 223] on div at bounding box center [488, 172] width 109 height 242
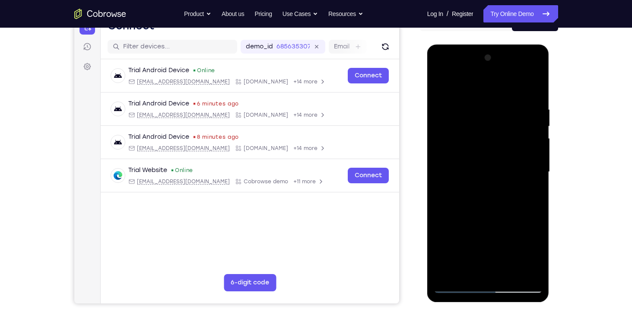
click at [481, 239] on div at bounding box center [488, 172] width 109 height 242
click at [445, 274] on div at bounding box center [488, 172] width 109 height 242
click at [446, 241] on div at bounding box center [488, 172] width 109 height 242
click at [500, 240] on div at bounding box center [488, 172] width 109 height 242
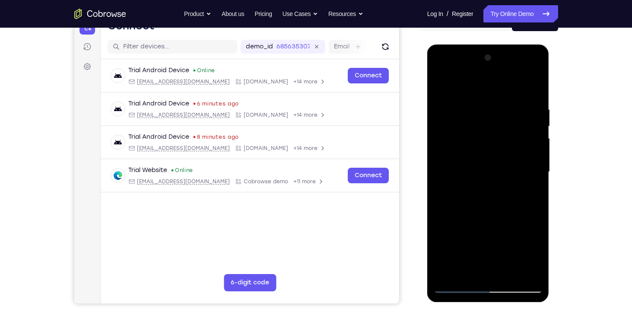
click at [519, 255] on div at bounding box center [488, 172] width 109 height 242
click at [462, 226] on div at bounding box center [488, 172] width 109 height 242
click at [468, 240] on div at bounding box center [488, 172] width 109 height 242
click at [444, 267] on div at bounding box center [488, 172] width 109 height 242
click at [495, 239] on div at bounding box center [488, 172] width 109 height 242
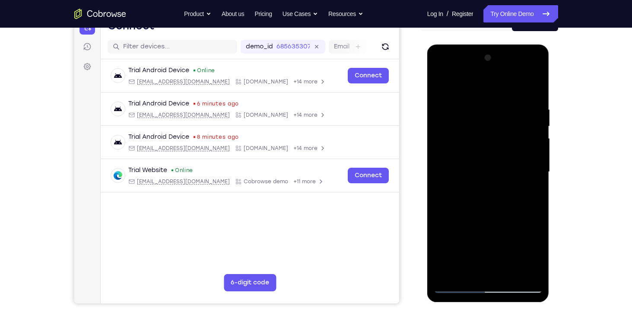
click at [443, 223] on div at bounding box center [488, 172] width 109 height 242
click at [469, 223] on div at bounding box center [488, 172] width 109 height 242
click at [488, 171] on div at bounding box center [488, 172] width 109 height 242
click at [489, 172] on div at bounding box center [488, 172] width 109 height 242
click at [455, 158] on div at bounding box center [488, 172] width 109 height 242
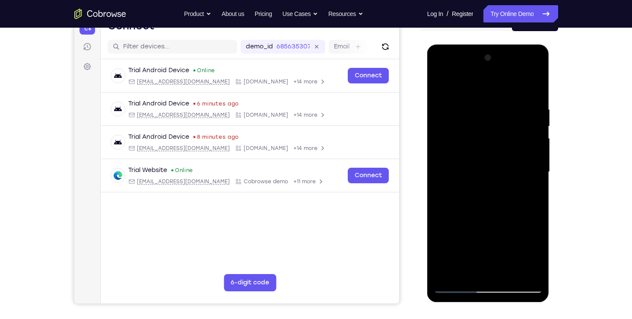
click at [469, 160] on div at bounding box center [488, 172] width 109 height 242
click at [482, 159] on div at bounding box center [488, 172] width 109 height 242
